Goal: Entertainment & Leisure: Consume media (video, audio)

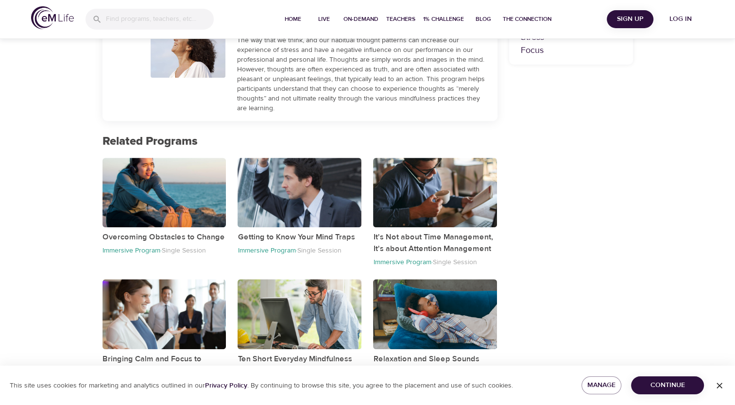
scroll to position [358, 0]
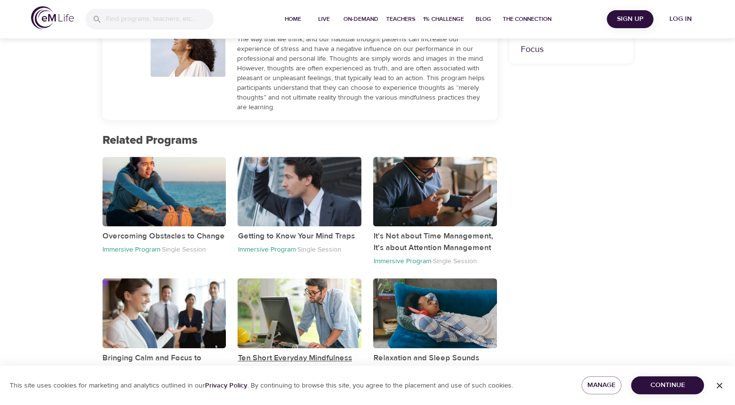
click at [296, 357] on p "Ten Short Everyday Mindfulness Practices" at bounding box center [300, 363] width 124 height 23
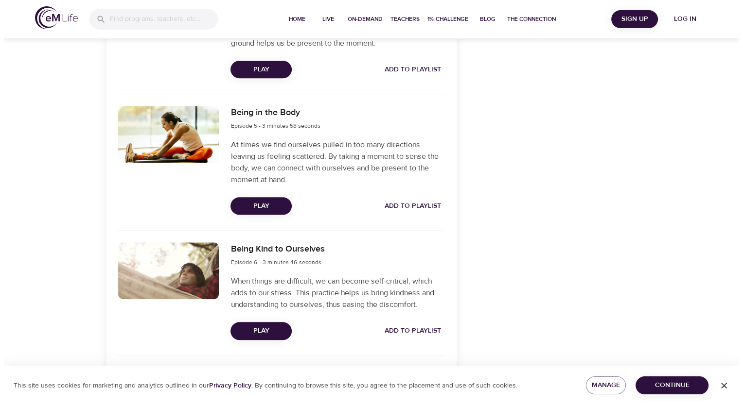
scroll to position [826, 0]
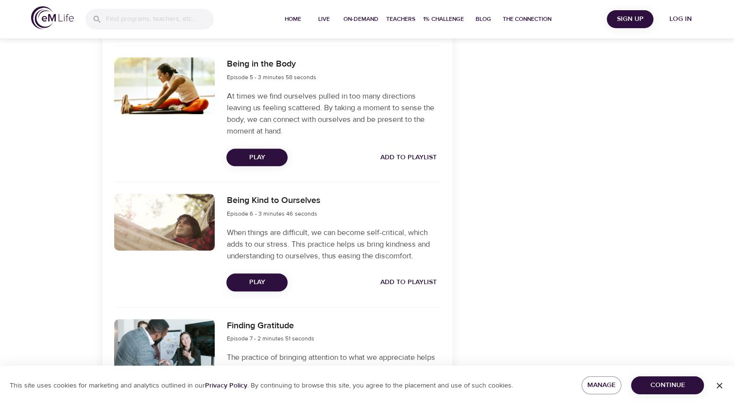
click at [253, 284] on span "Play" at bounding box center [257, 283] width 46 height 12
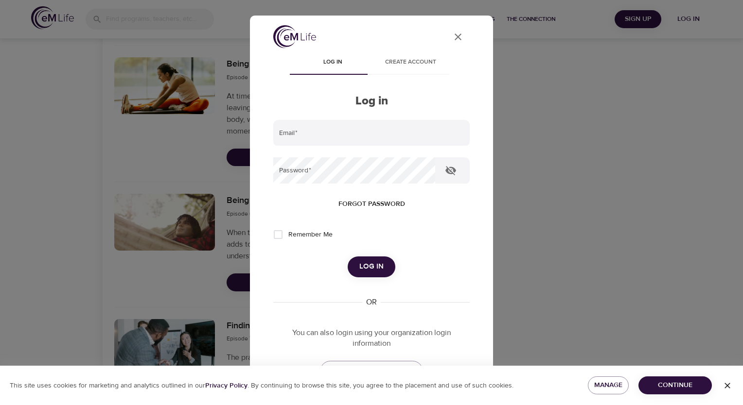
scroll to position [49, 0]
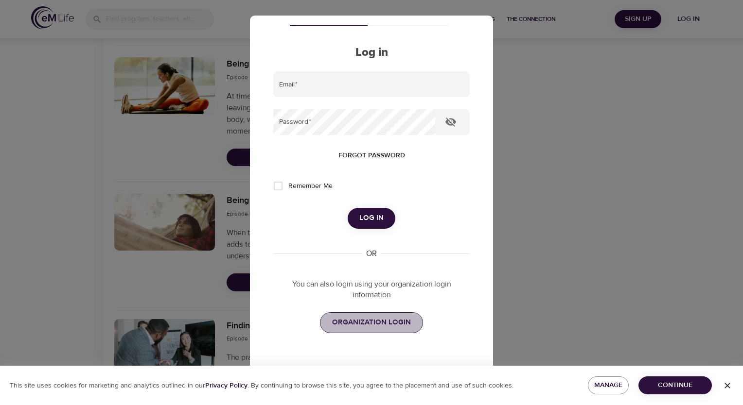
click at [371, 322] on span "ORGANIZATION LOGIN" at bounding box center [371, 322] width 79 height 13
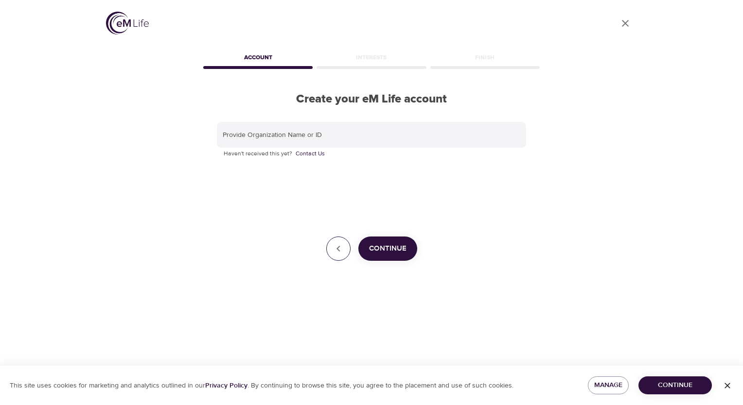
click at [336, 248] on icon "button" at bounding box center [338, 249] width 12 height 12
